Goal: Find specific page/section: Find specific page/section

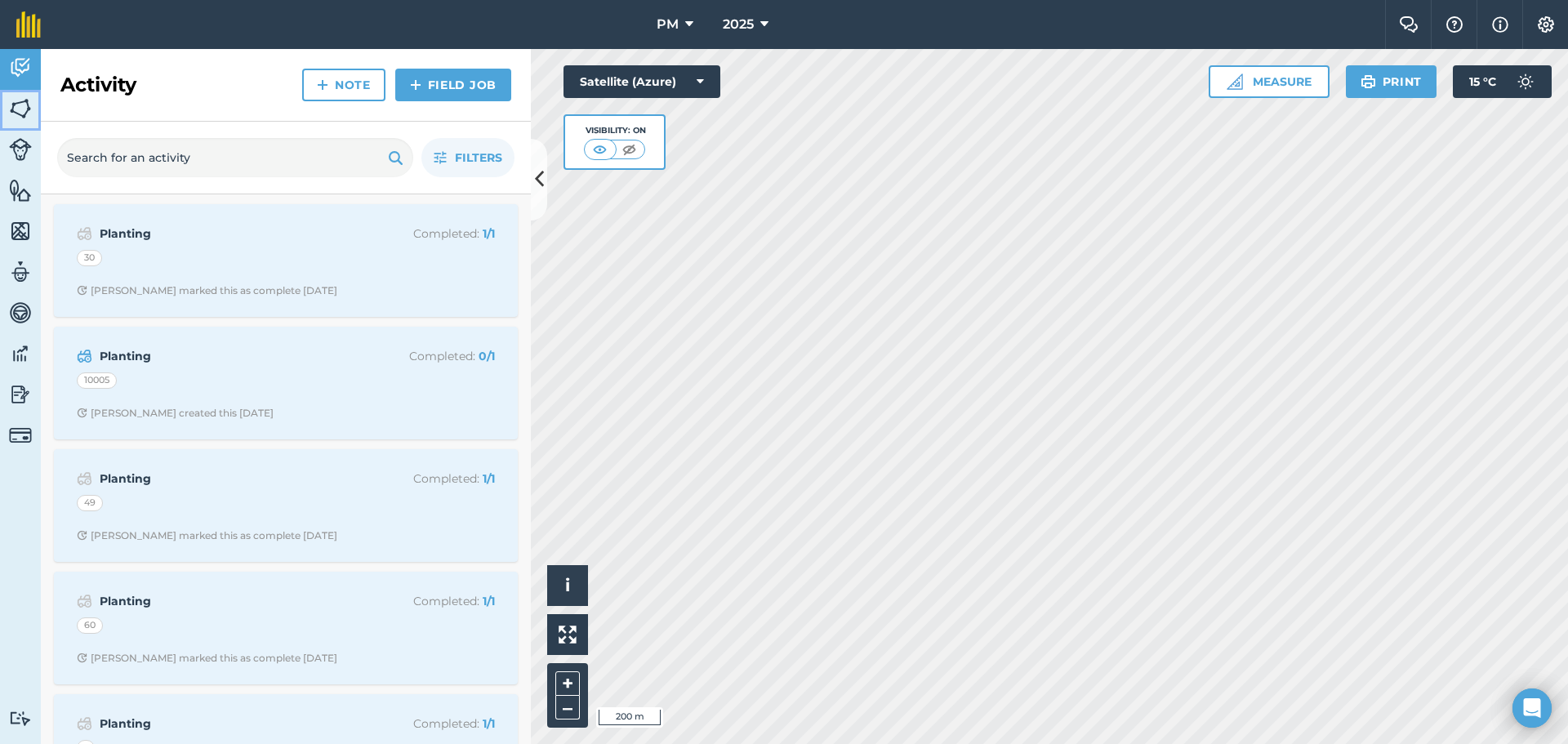
click at [22, 103] on img at bounding box center [20, 108] width 23 height 25
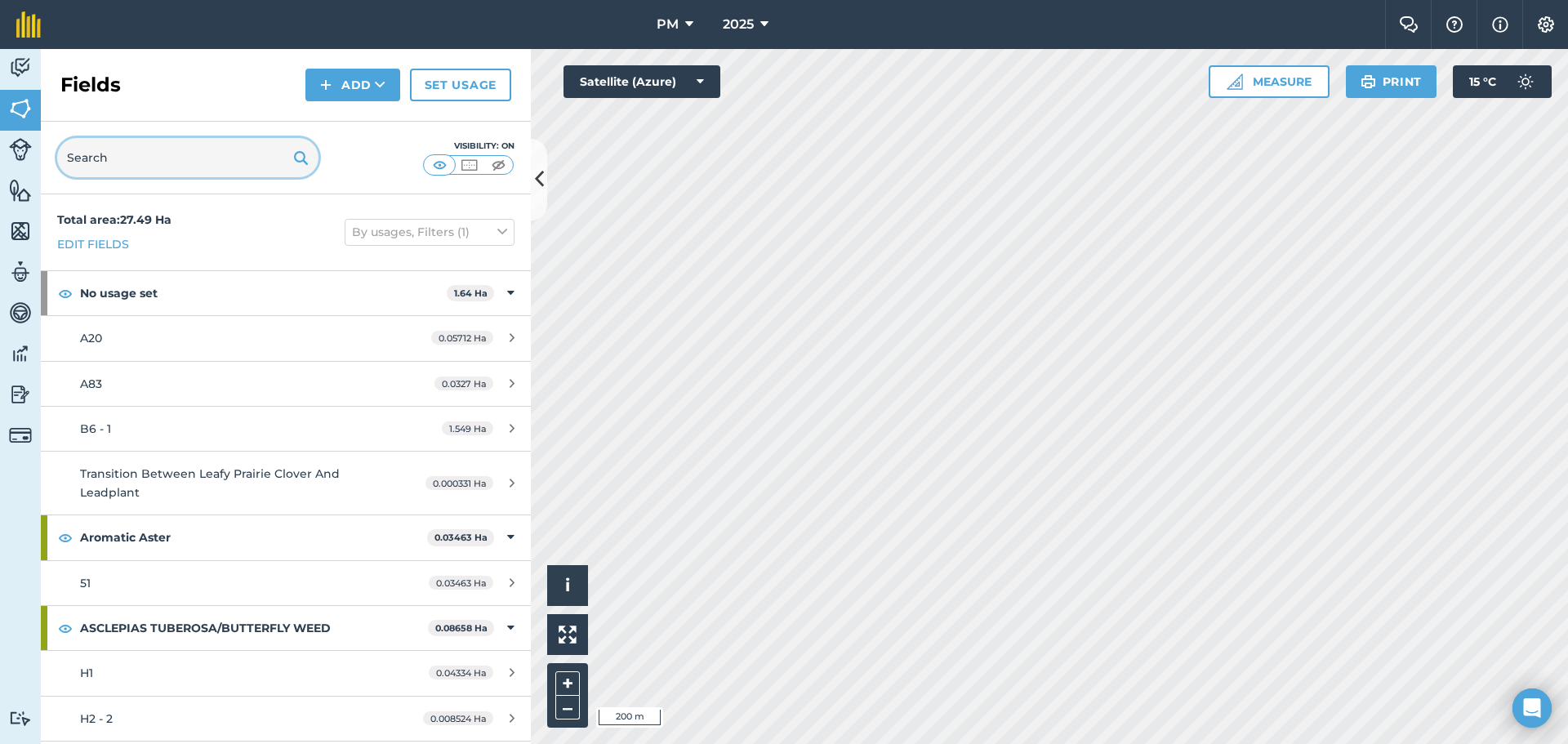
click at [133, 168] on input "text" at bounding box center [187, 158] width 261 height 39
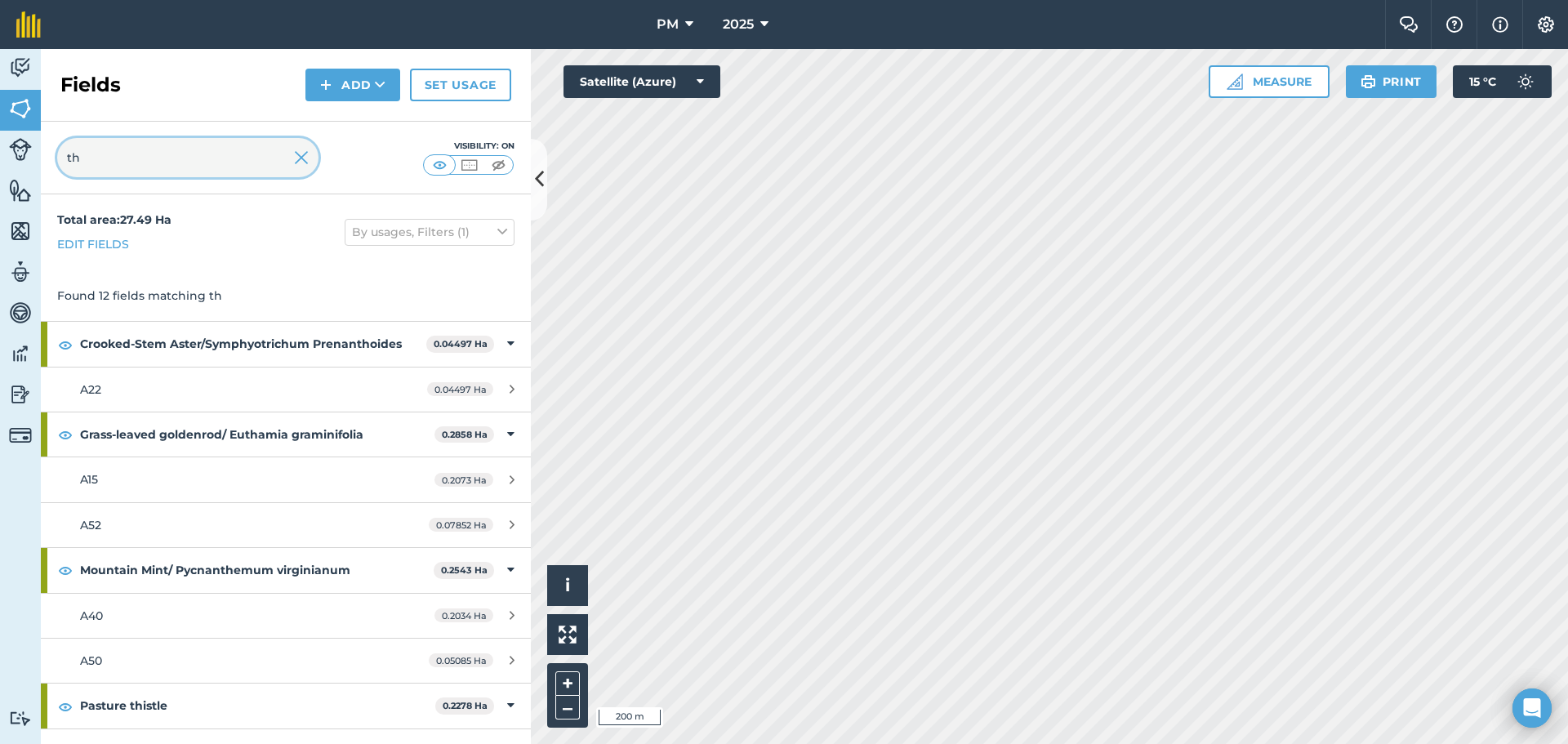
type input "t"
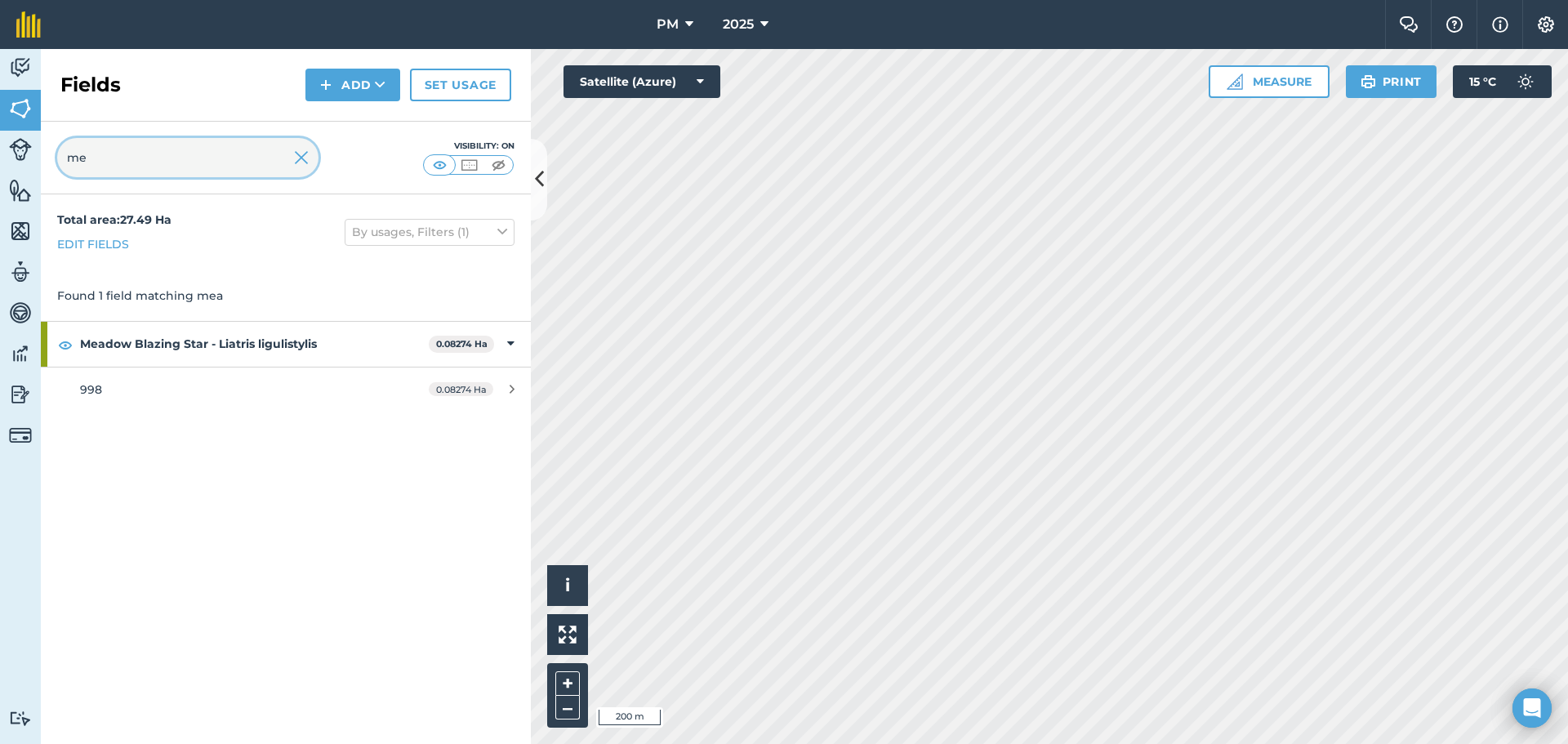
type input "m"
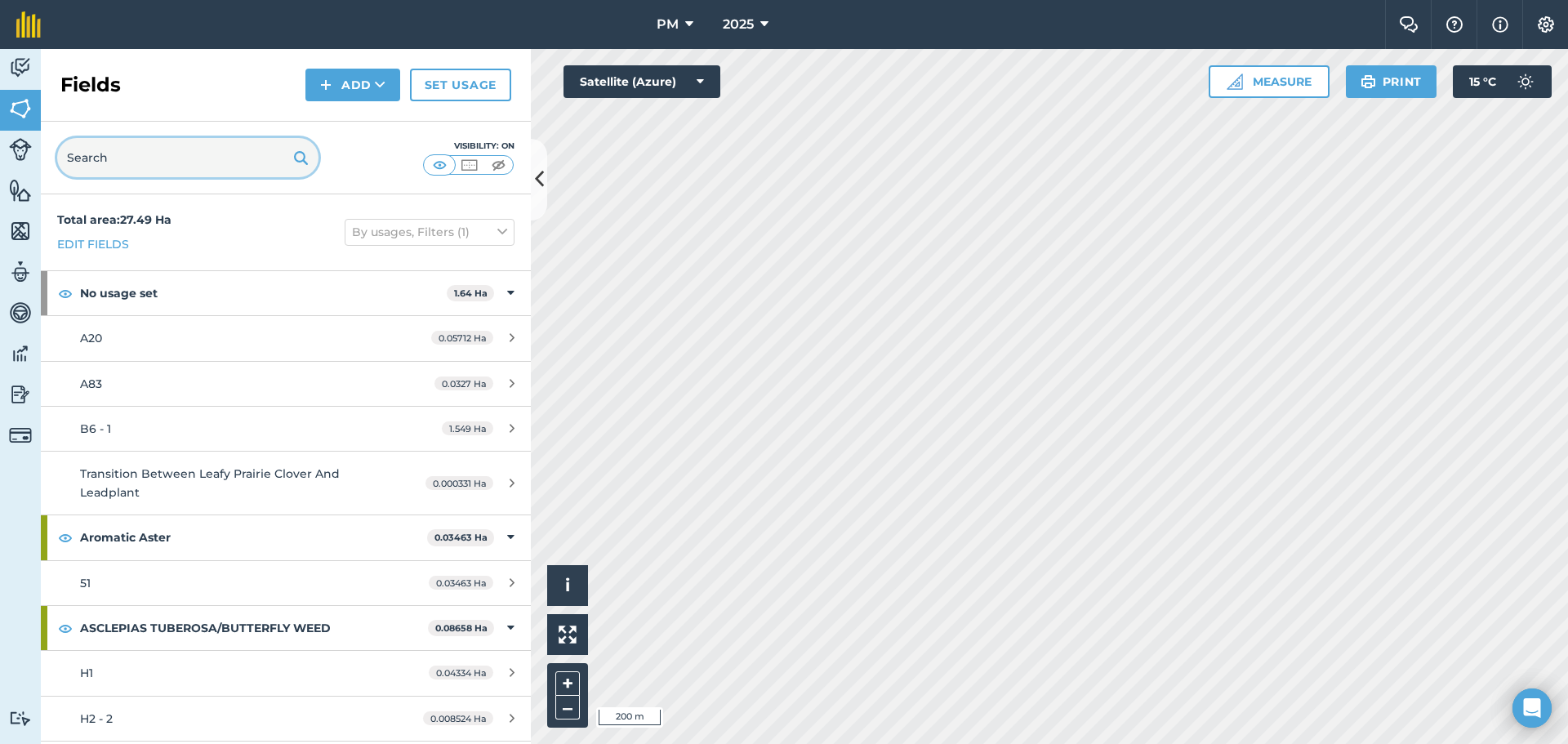
click at [187, 155] on input "text" at bounding box center [187, 158] width 261 height 39
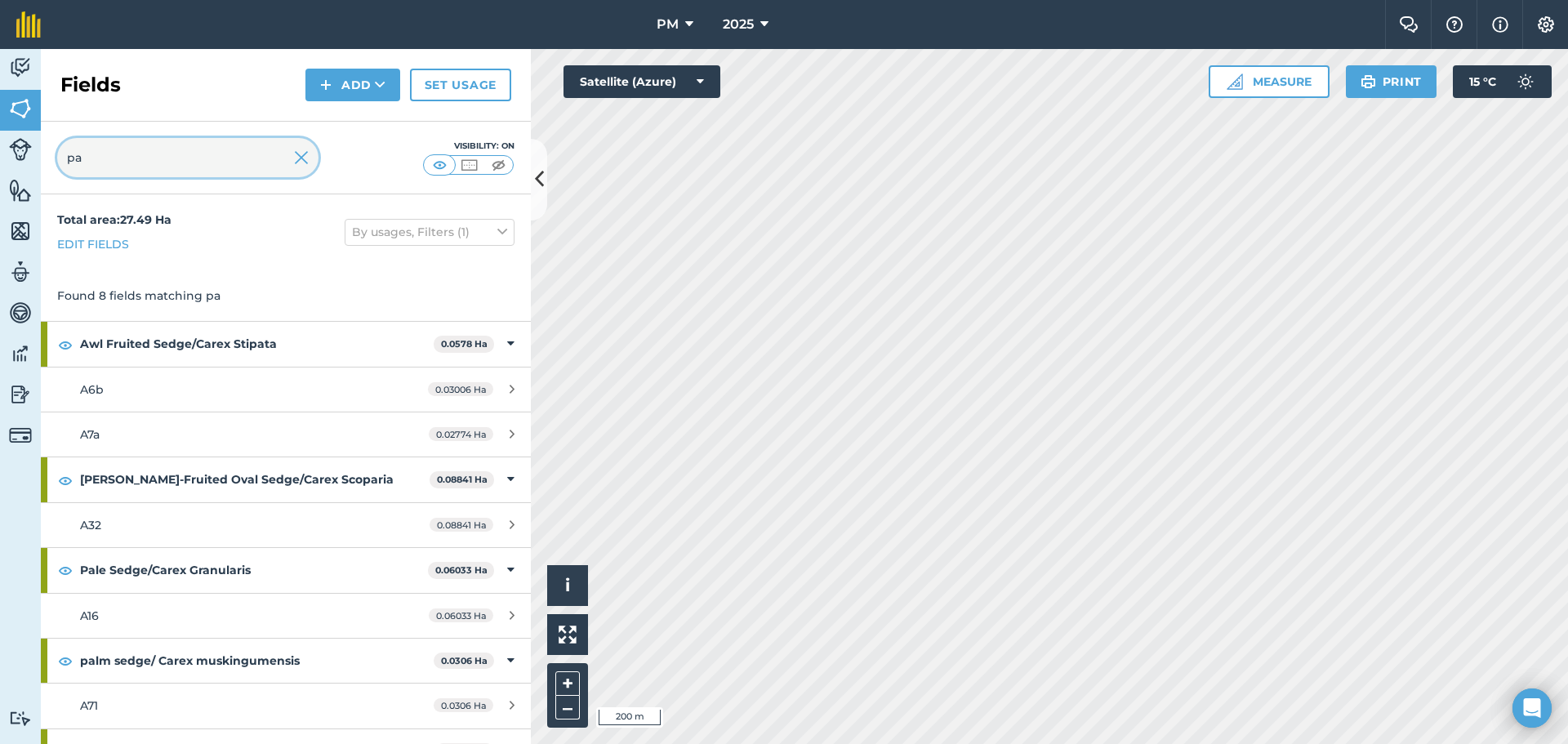
type input "p"
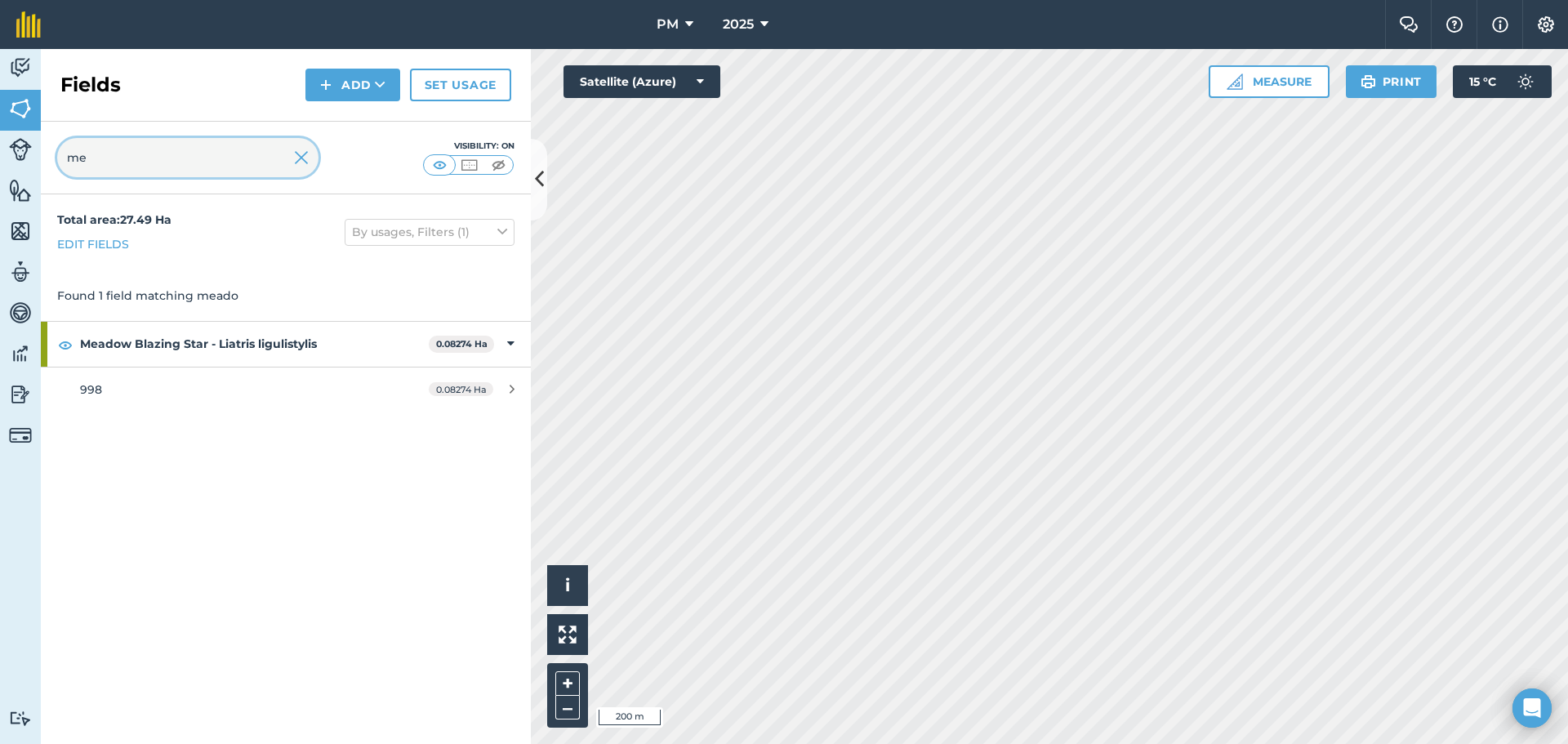
type input "m"
